Goal: Task Accomplishment & Management: Manage account settings

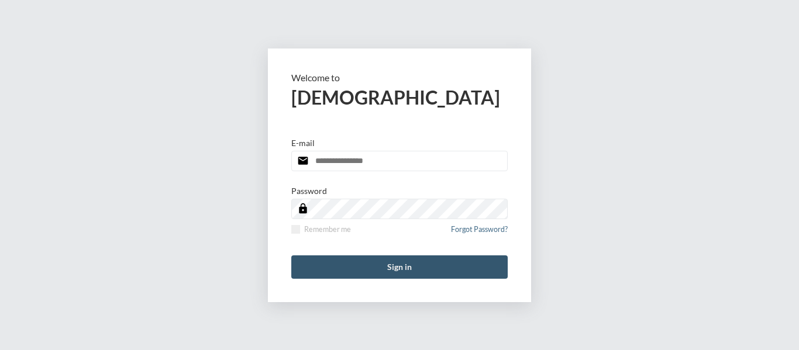
type input "**********"
click at [382, 265] on button "Sign in" at bounding box center [399, 266] width 216 height 23
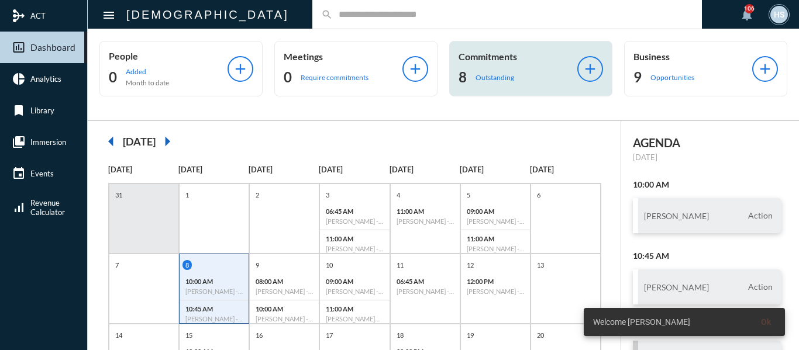
click at [507, 77] on p "Outstanding" at bounding box center [494, 77] width 39 height 9
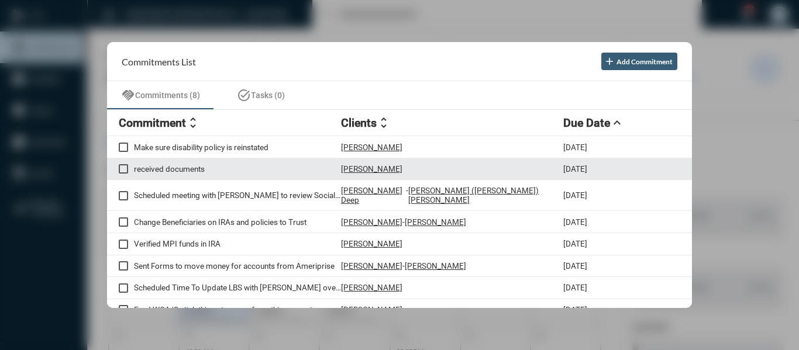
click at [183, 167] on p "received documents" at bounding box center [237, 168] width 207 height 9
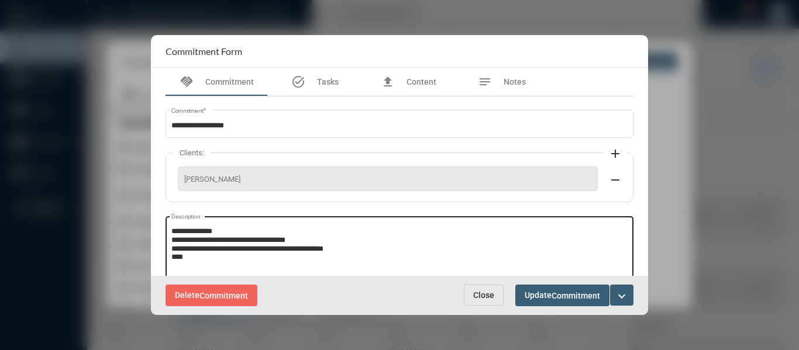
scroll to position [58, 0]
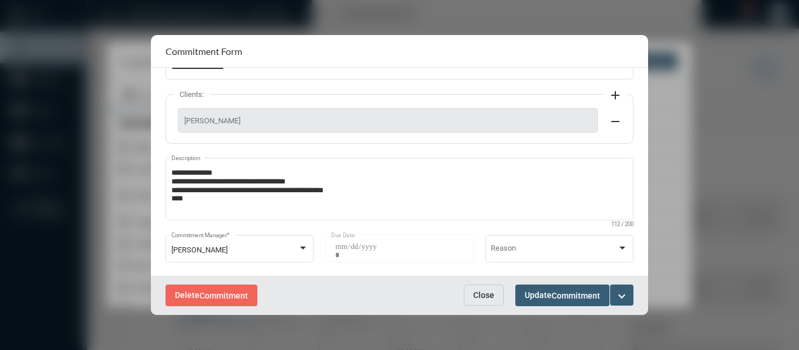
click at [488, 299] on span "Close" at bounding box center [483, 295] width 21 height 9
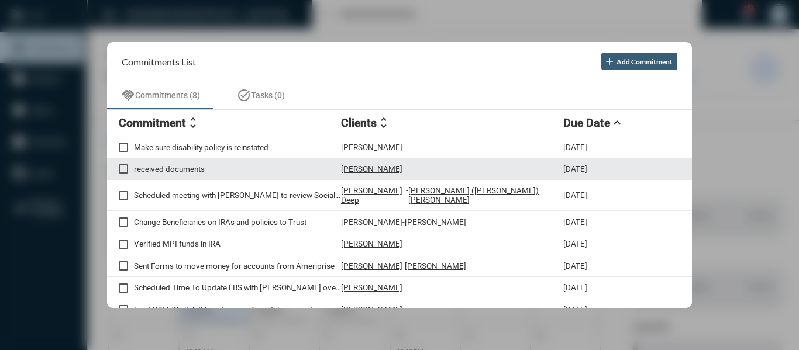
click at [360, 167] on p "[PERSON_NAME]" at bounding box center [371, 168] width 61 height 9
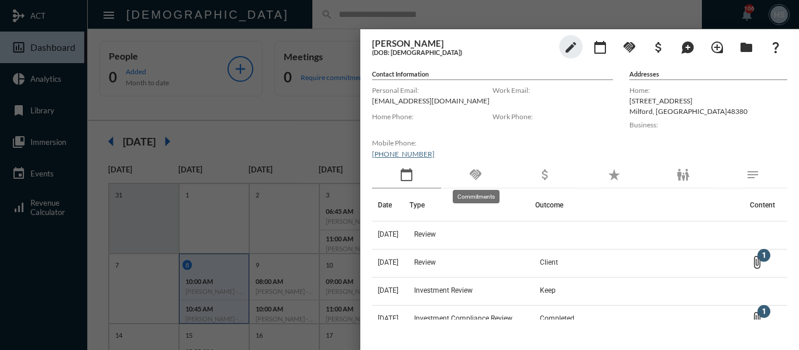
click at [474, 173] on mat-icon "handshake" at bounding box center [475, 175] width 14 height 14
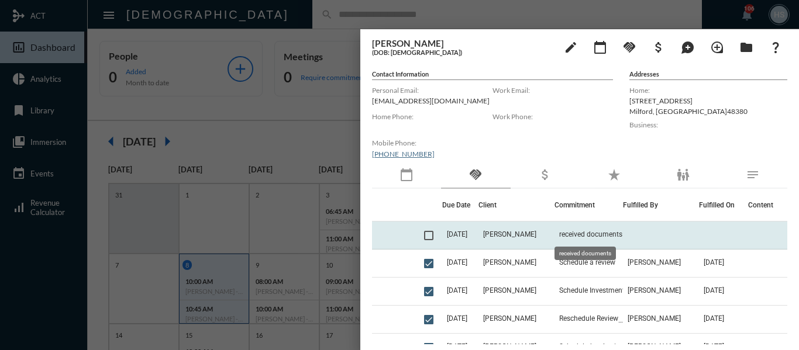
click at [576, 232] on span "received documents" at bounding box center [590, 234] width 63 height 8
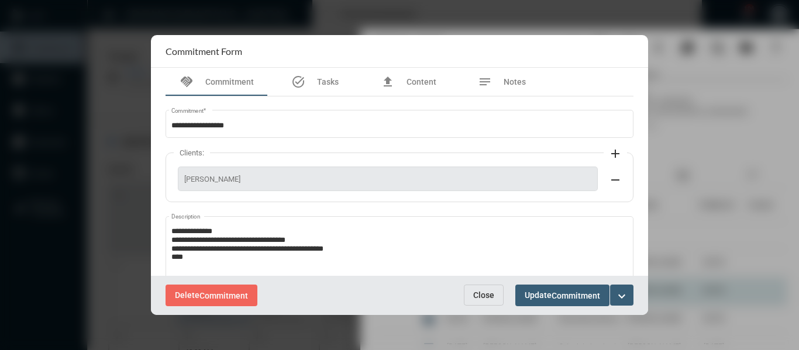
drag, startPoint x: 477, startPoint y: 303, endPoint x: 530, endPoint y: 291, distance: 54.7
click at [477, 303] on button "Close" at bounding box center [484, 295] width 40 height 21
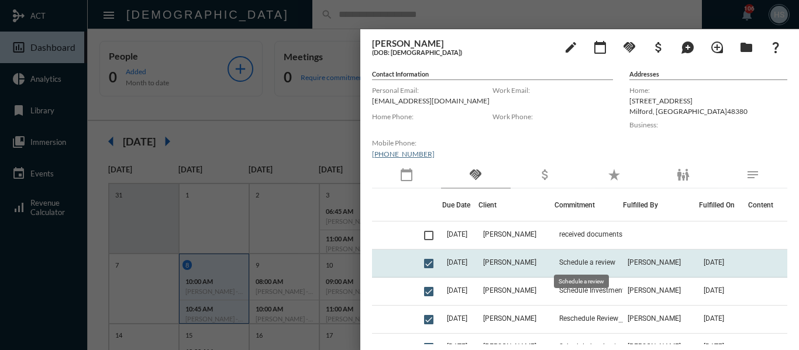
click at [579, 261] on span "Schedule a review" at bounding box center [587, 262] width 56 height 8
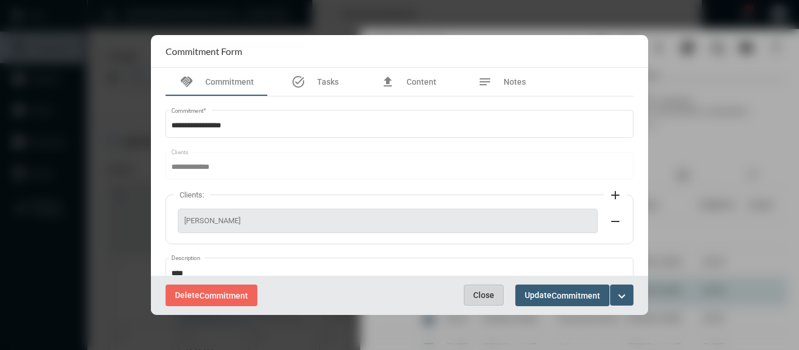
drag, startPoint x: 488, startPoint y: 295, endPoint x: 528, endPoint y: 288, distance: 41.0
click at [488, 295] on span "Close" at bounding box center [483, 295] width 21 height 9
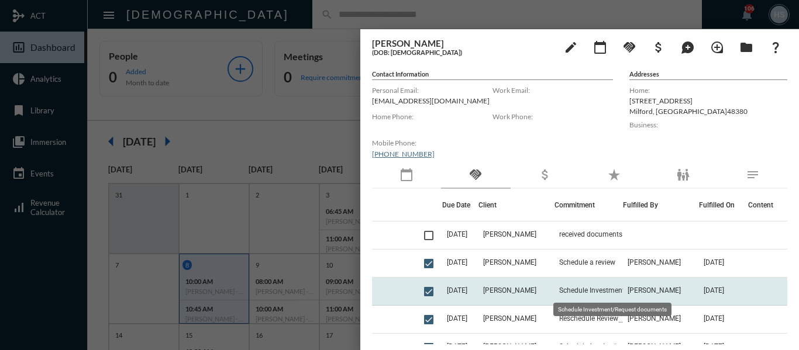
click at [572, 288] on span "Schedule Investment/Request documents" at bounding box center [617, 290] width 117 height 8
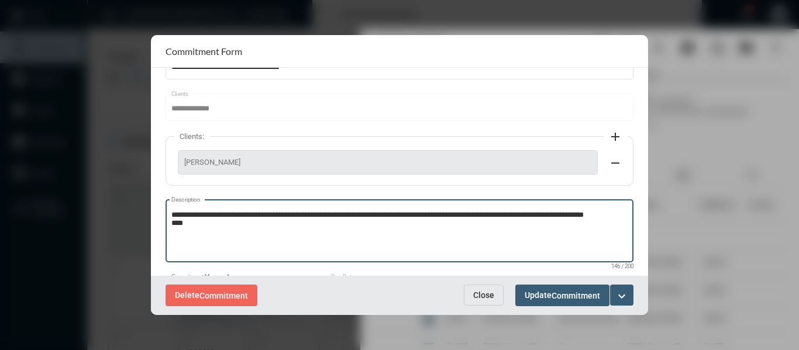
drag, startPoint x: 479, startPoint y: 216, endPoint x: 200, endPoint y: 213, distance: 278.9
click at [200, 213] on textarea "**********" at bounding box center [399, 233] width 457 height 46
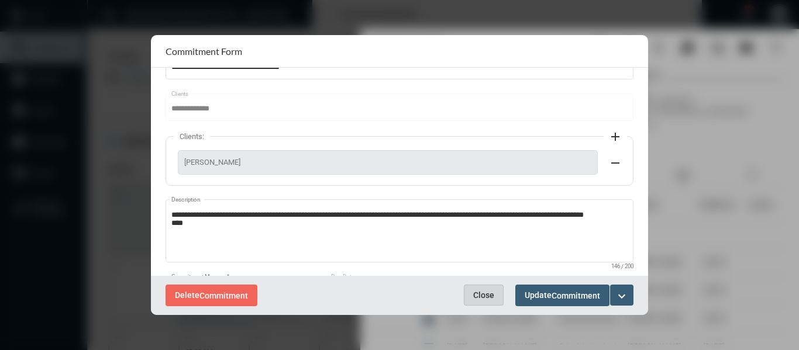
click at [479, 296] on span "Close" at bounding box center [483, 295] width 21 height 9
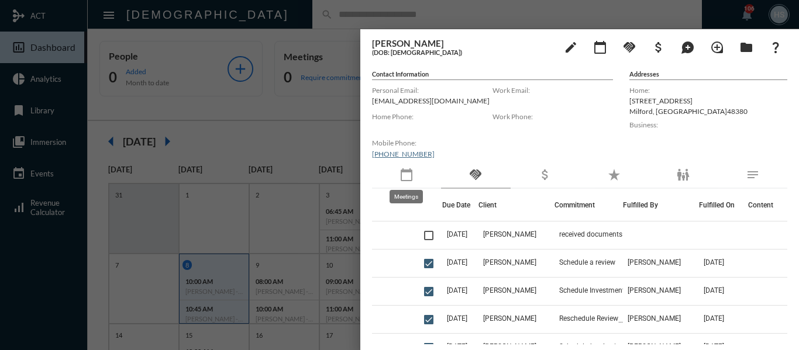
click at [407, 177] on mat-icon "calendar_today" at bounding box center [406, 175] width 14 height 14
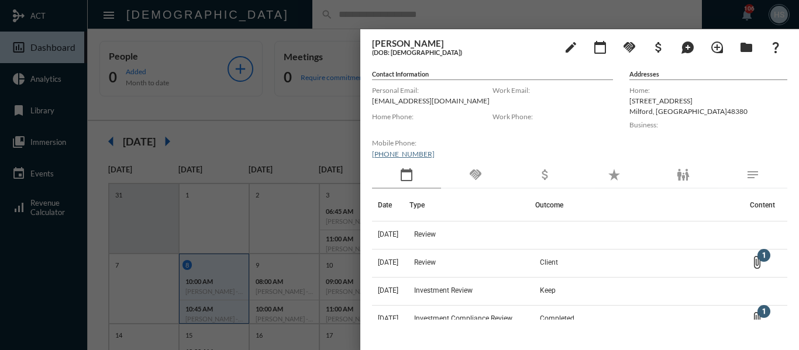
click at [286, 126] on div at bounding box center [399, 175] width 799 height 350
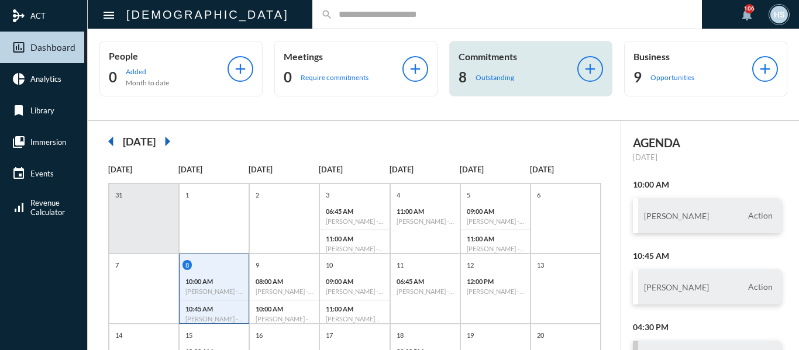
click at [500, 79] on p "Outstanding" at bounding box center [494, 77] width 39 height 9
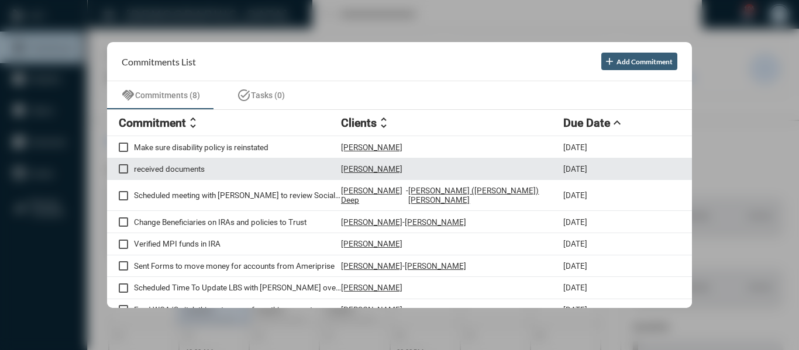
click at [180, 168] on p "received documents" at bounding box center [237, 168] width 207 height 9
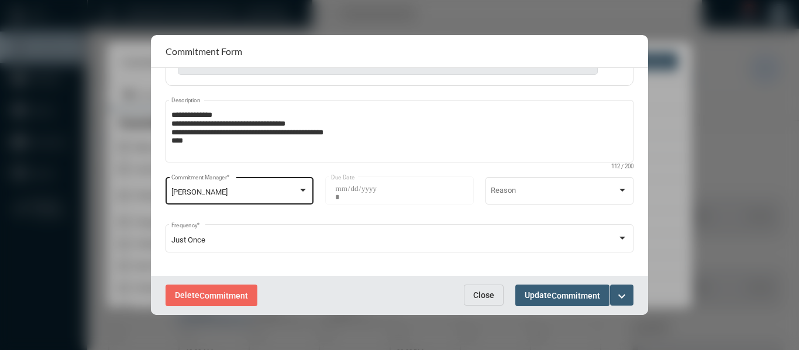
scroll to position [122, 0]
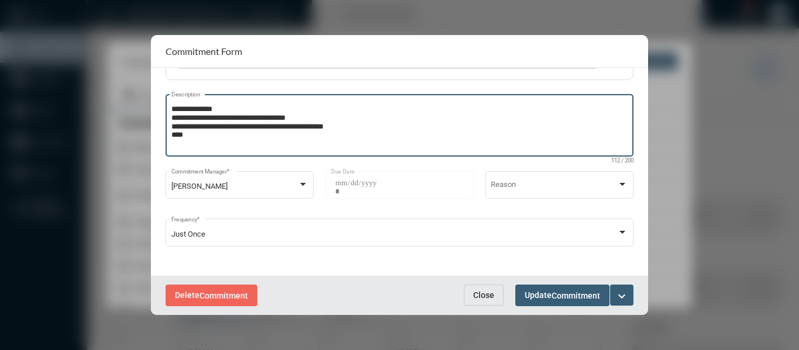
click at [204, 136] on textarea "**********" at bounding box center [399, 127] width 457 height 46
type textarea "**********"
click at [627, 298] on mat-icon "expand_more" at bounding box center [621, 296] width 14 height 14
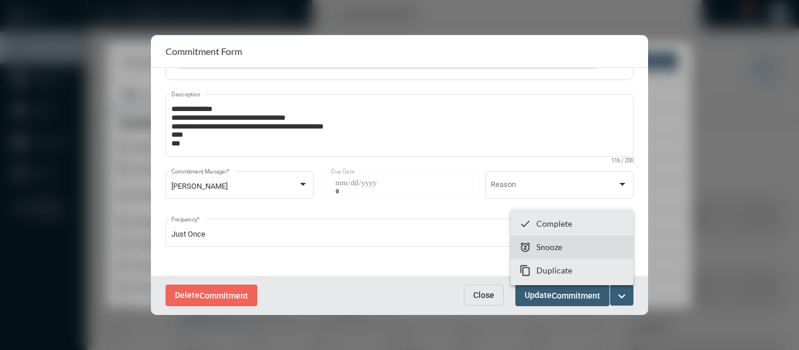
click at [543, 246] on p "Snooze" at bounding box center [549, 247] width 26 height 10
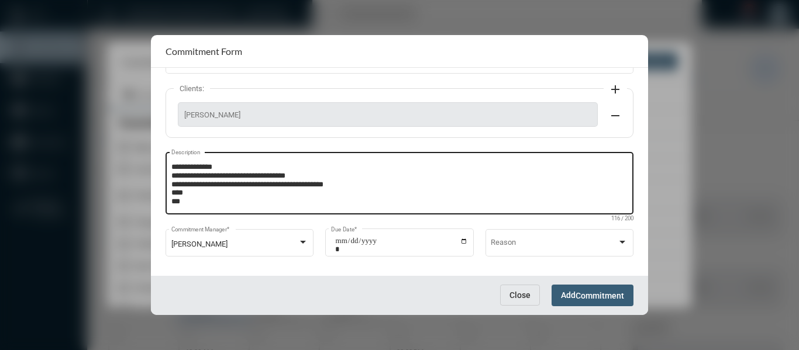
scroll to position [74, 0]
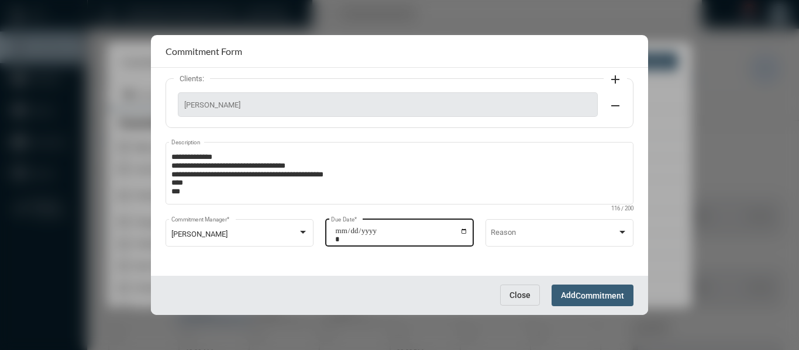
click at [462, 232] on input "**********" at bounding box center [401, 235] width 133 height 16
type input "**********"
click at [618, 296] on span "Commitment" at bounding box center [599, 295] width 49 height 9
